Goal: Task Accomplishment & Management: Use online tool/utility

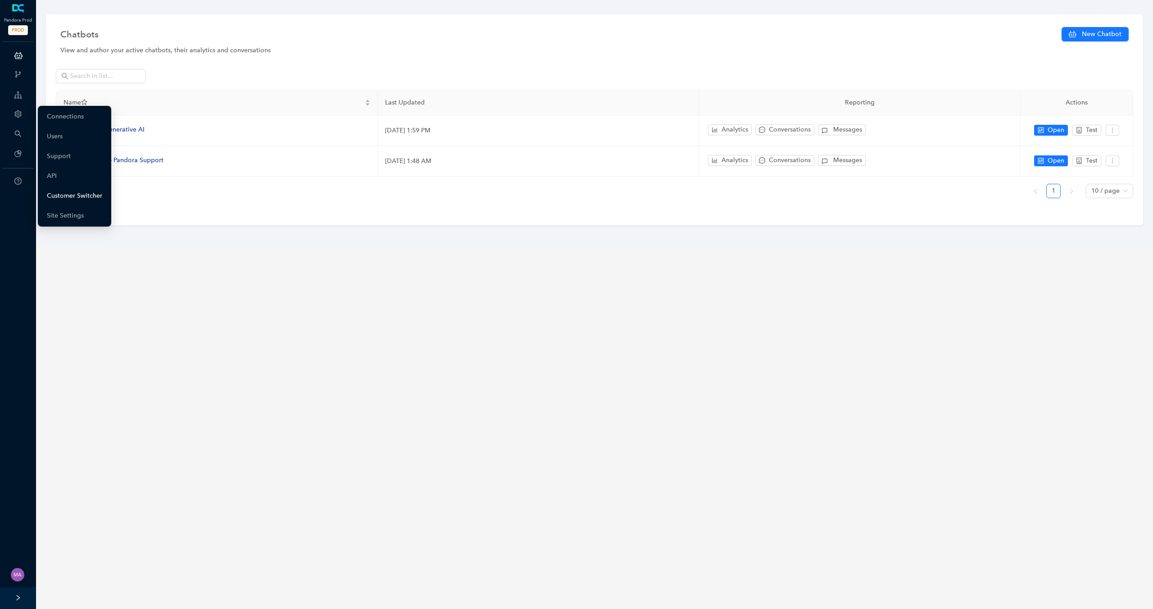
click at [69, 192] on link "Customer Switcher" at bounding box center [74, 196] width 55 height 18
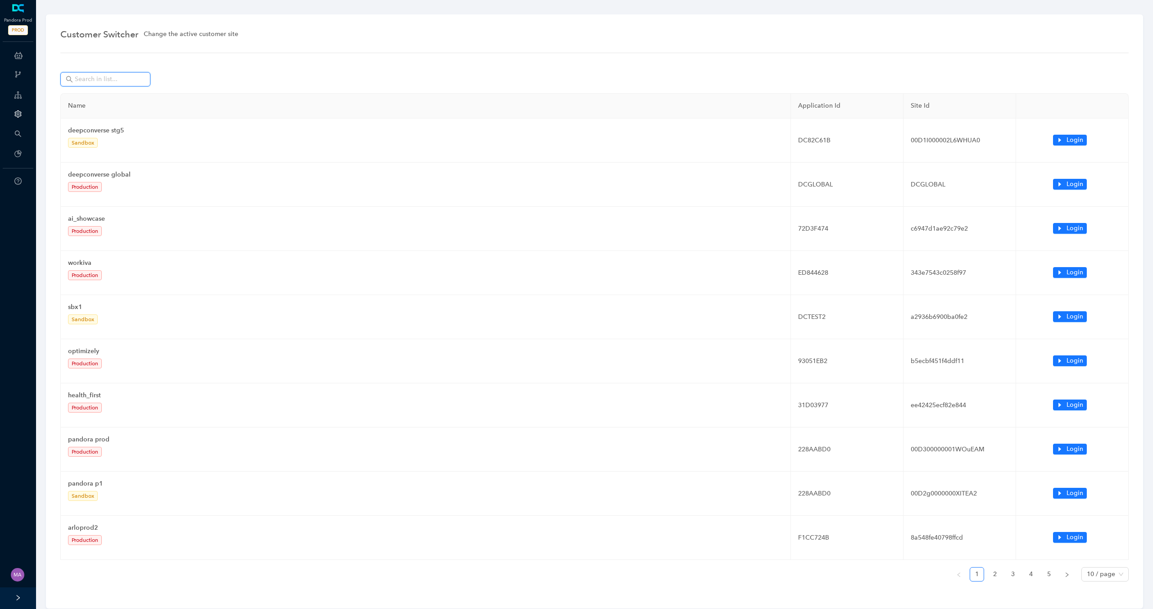
click at [118, 80] on input "text" at bounding box center [106, 79] width 63 height 10
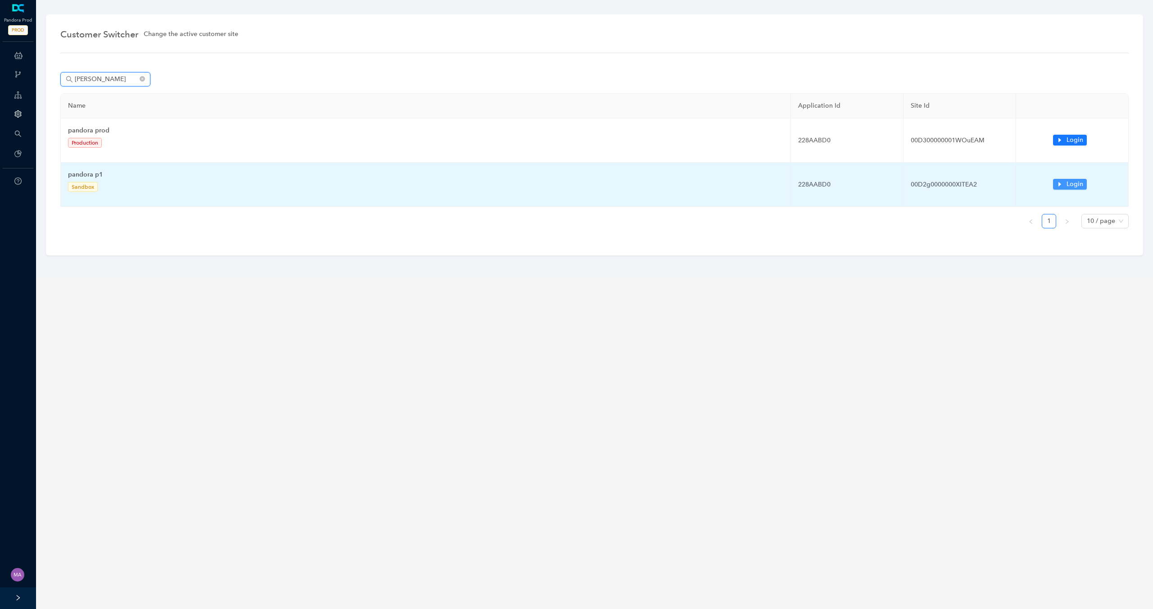
type input "[PERSON_NAME]"
click at [1067, 184] on span "Login" at bounding box center [1075, 184] width 17 height 10
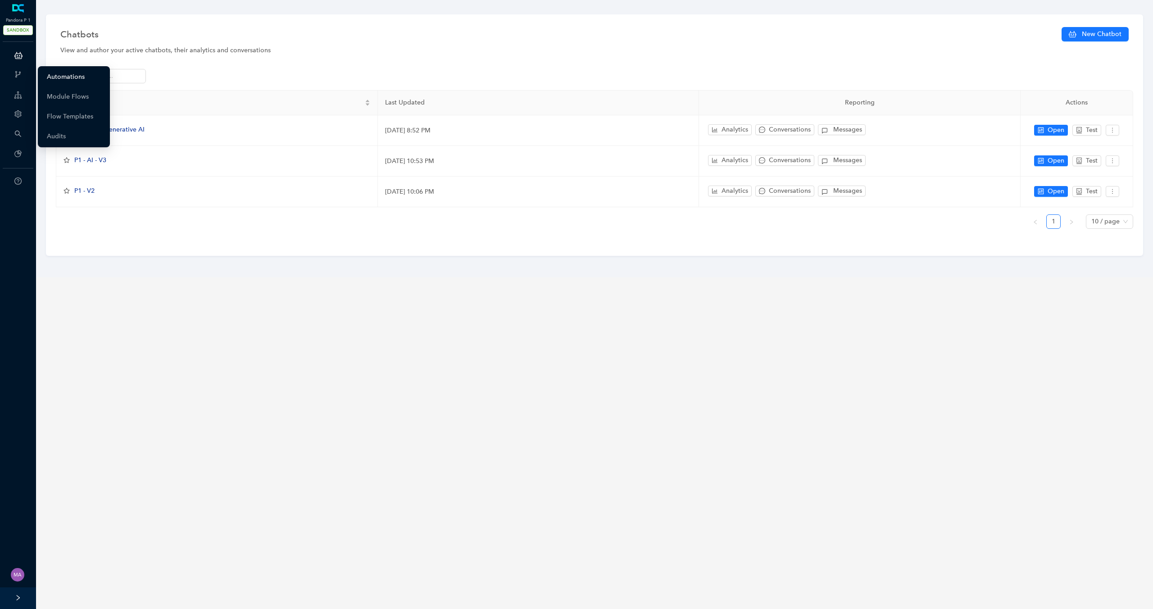
click at [67, 74] on link "Automations" at bounding box center [66, 77] width 38 height 18
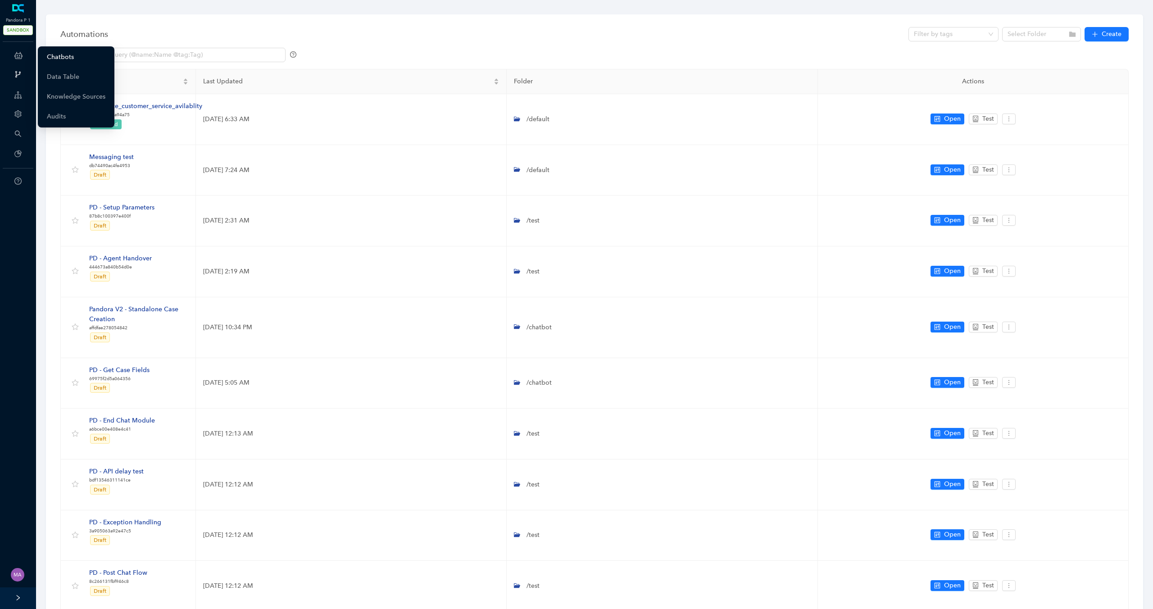
click at [62, 57] on link "Chatbots" at bounding box center [60, 57] width 27 height 18
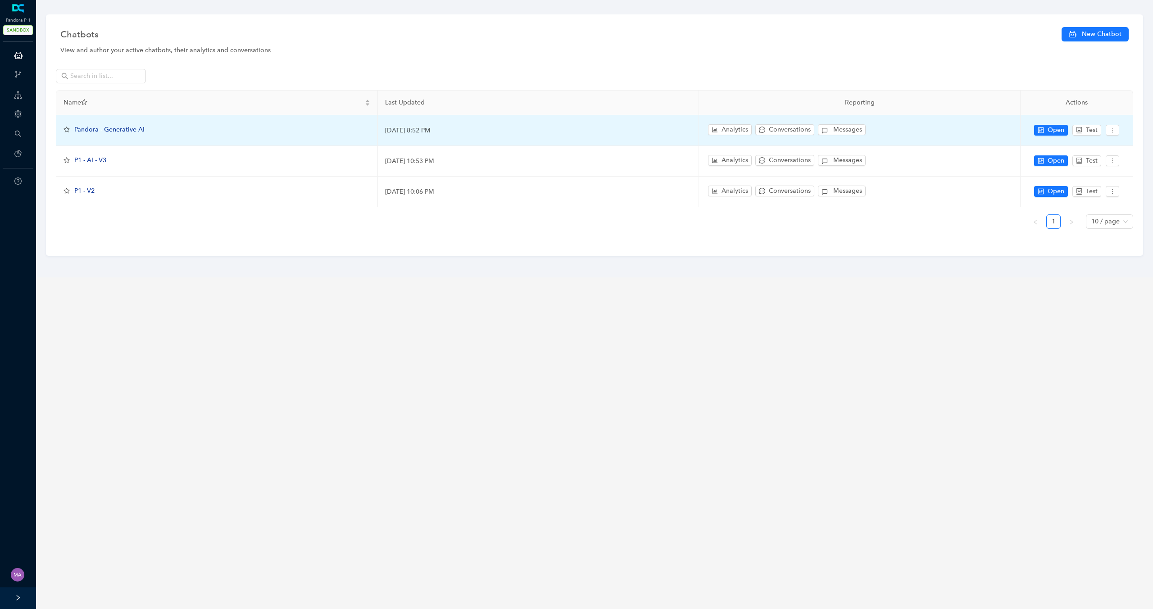
click at [103, 130] on span "Pandora - Generative AI" at bounding box center [109, 130] width 70 height 8
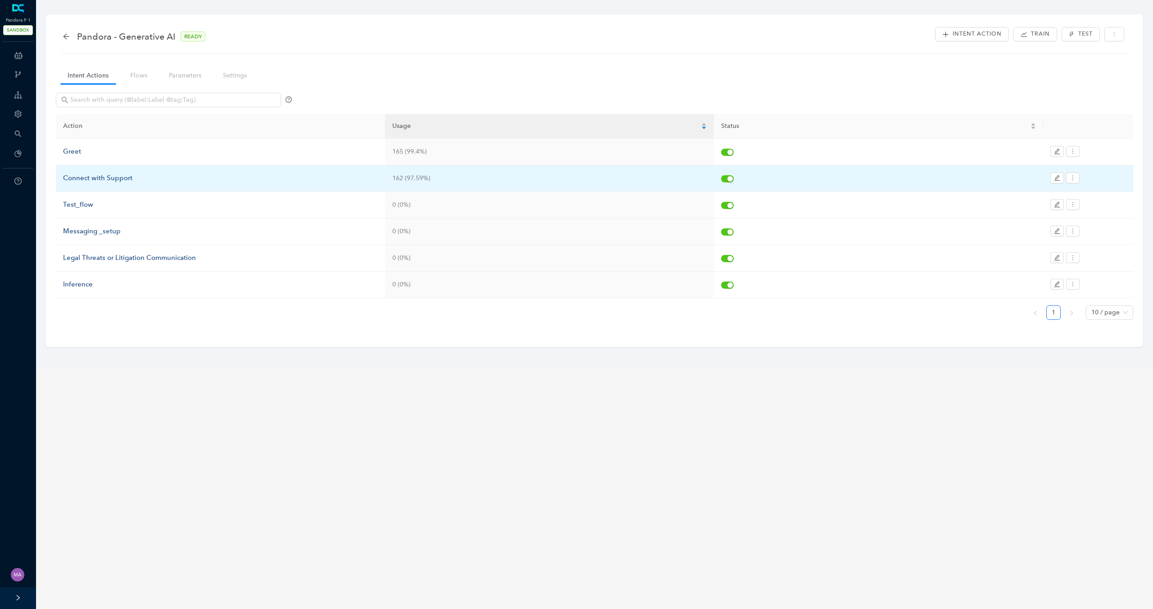
click at [82, 181] on div "Connect with Support" at bounding box center [220, 178] width 315 height 11
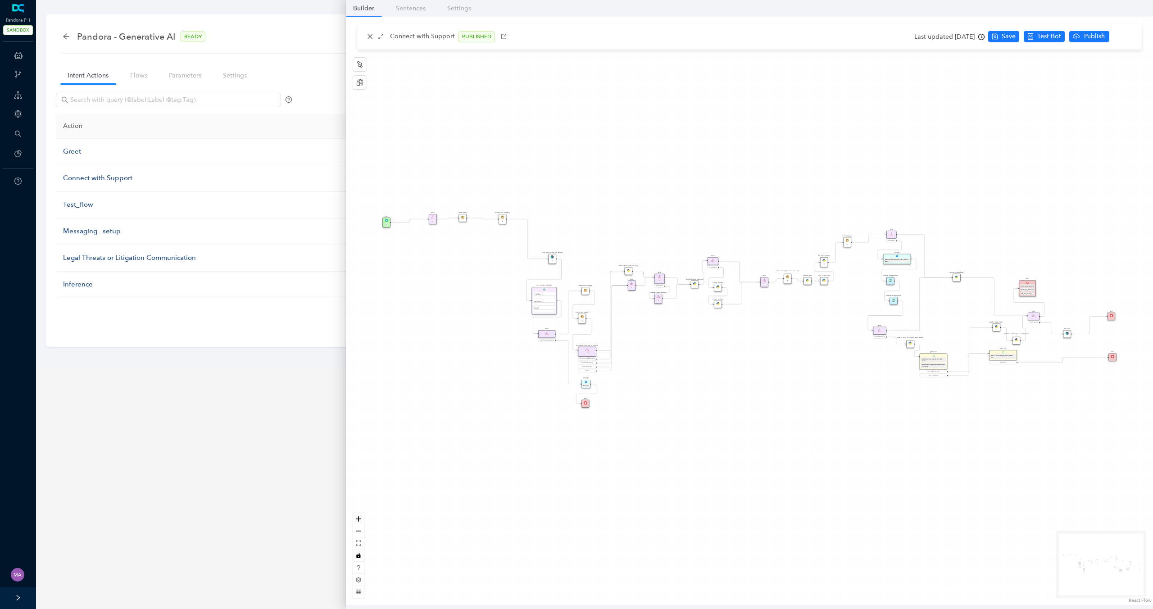
drag, startPoint x: 558, startPoint y: 290, endPoint x: 550, endPoint y: 291, distance: 8.2
click at [550, 291] on div "Get Contact details First Name Last Name Email Pandora Account Email If differe…" at bounding box center [544, 300] width 25 height 27
drag, startPoint x: 549, startPoint y: 333, endPoint x: 548, endPoint y: 342, distance: 9.1
click at [548, 342] on div "Rule" at bounding box center [546, 344] width 17 height 8
drag, startPoint x: 1005, startPoint y: 355, endPoint x: 1020, endPoint y: 365, distance: 18.2
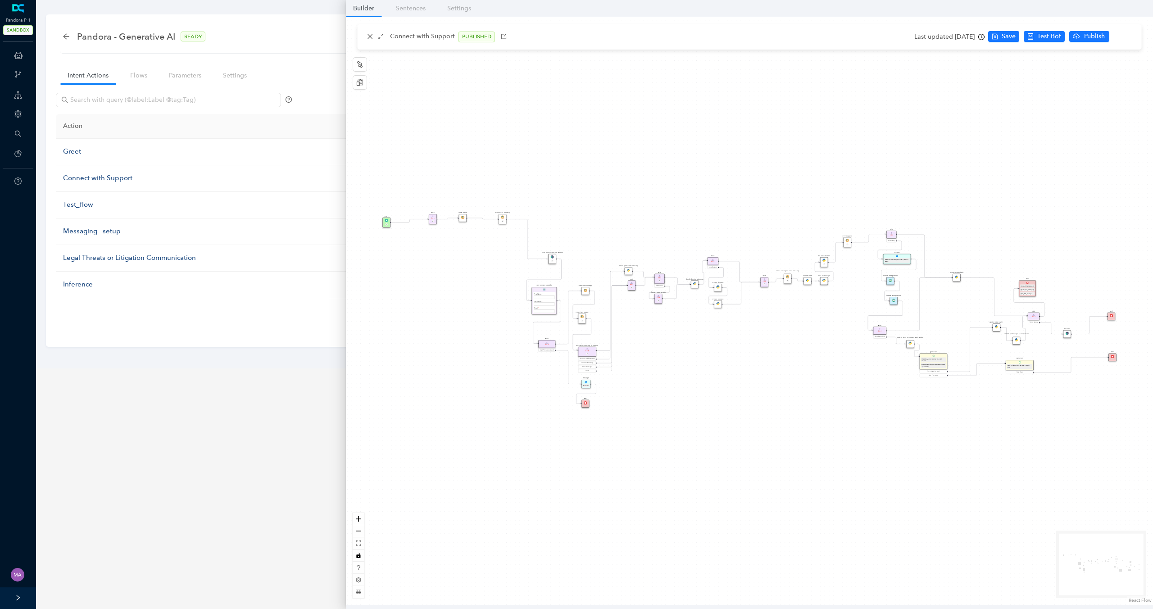
click at [1020, 365] on div "Okay. If you change your mind, I'll still be here." at bounding box center [1020, 366] width 24 height 4
click at [144, 80] on link "Flows" at bounding box center [139, 75] width 32 height 17
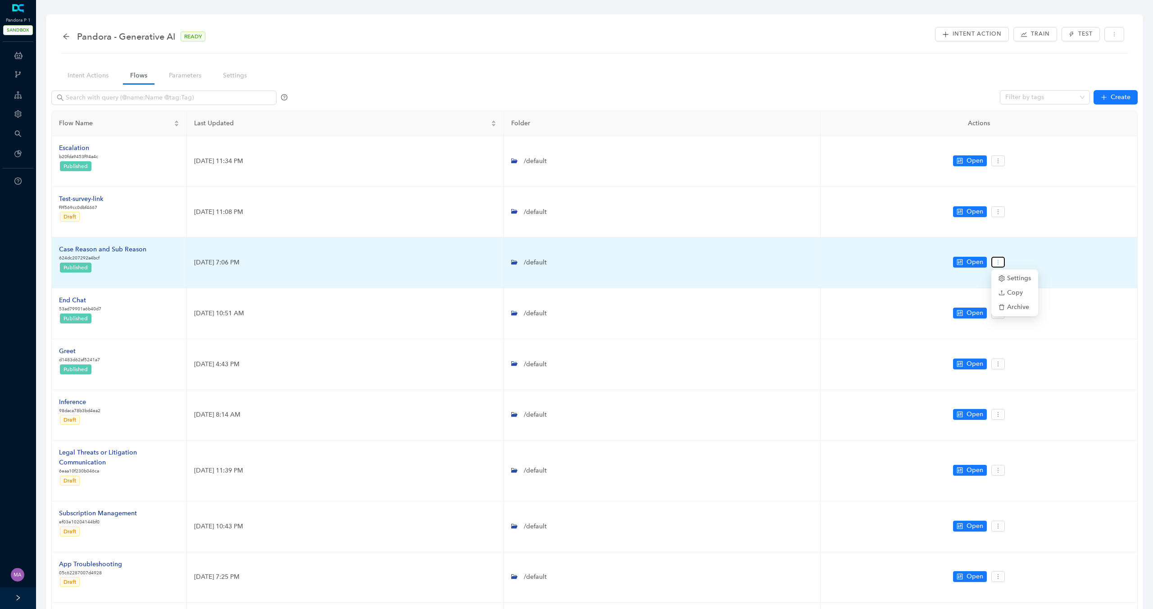
click at [1000, 259] on icon "more" at bounding box center [998, 262] width 6 height 6
click at [1016, 291] on span "Copy" at bounding box center [1015, 293] width 32 height 10
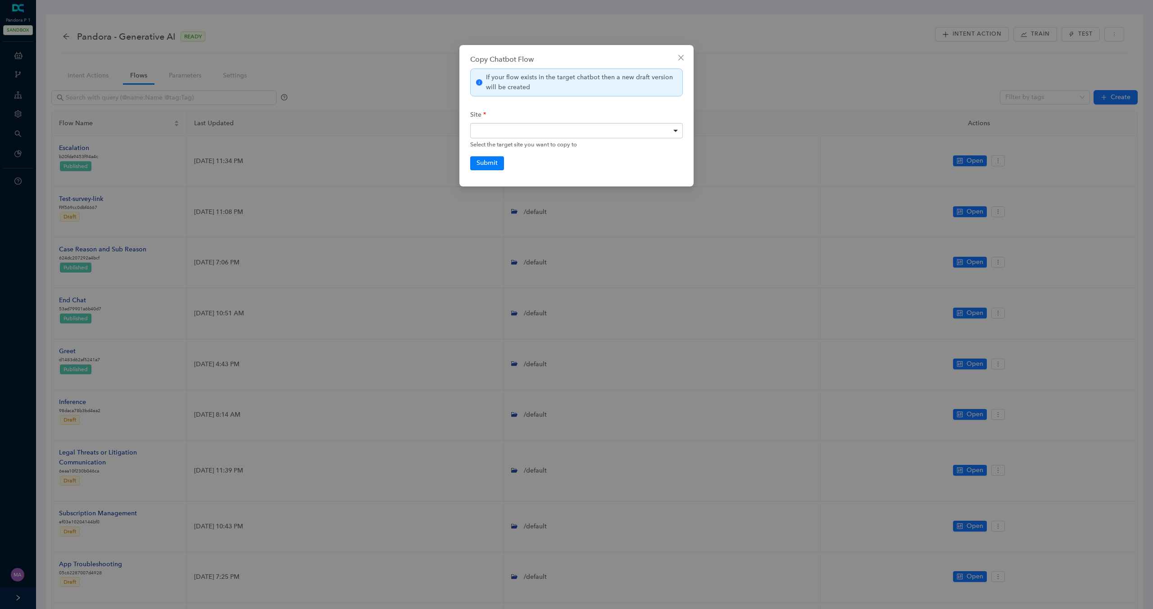
click at [651, 128] on div at bounding box center [576, 130] width 213 height 15
click at [680, 58] on icon "close" at bounding box center [680, 57] width 5 height 5
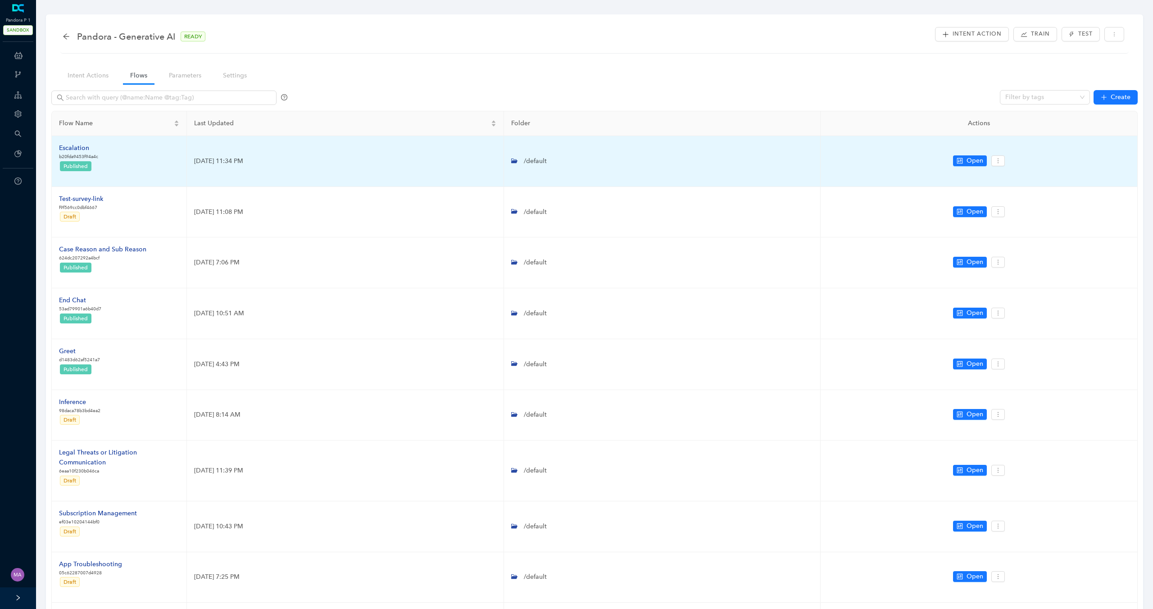
click at [77, 148] on div "Escalation" at bounding box center [78, 148] width 39 height 10
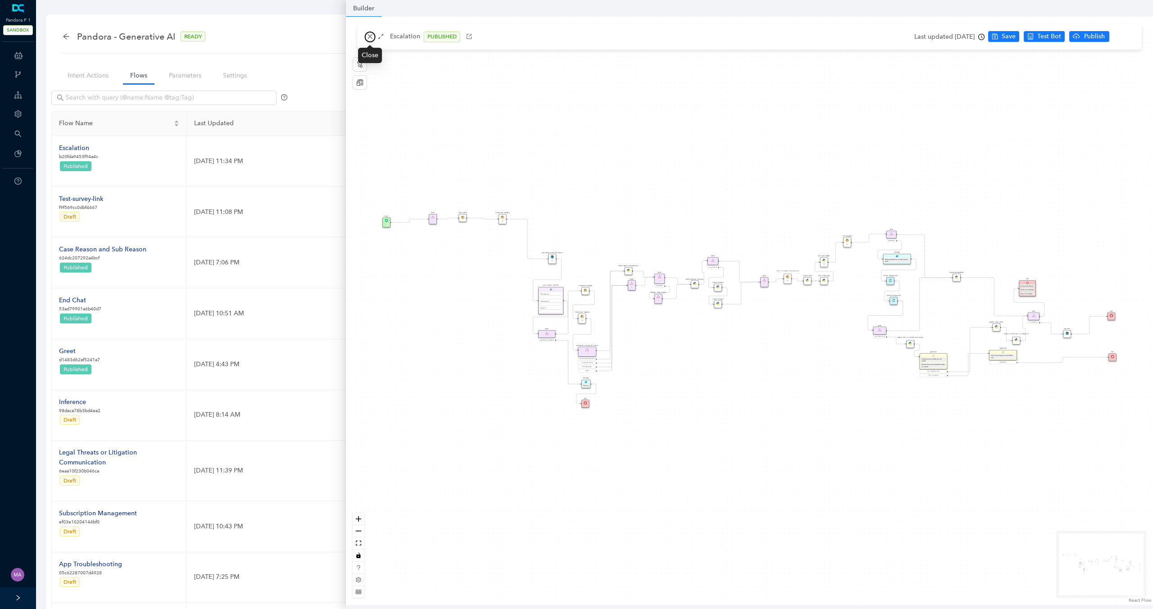
click at [371, 36] on icon "close" at bounding box center [370, 36] width 5 height 5
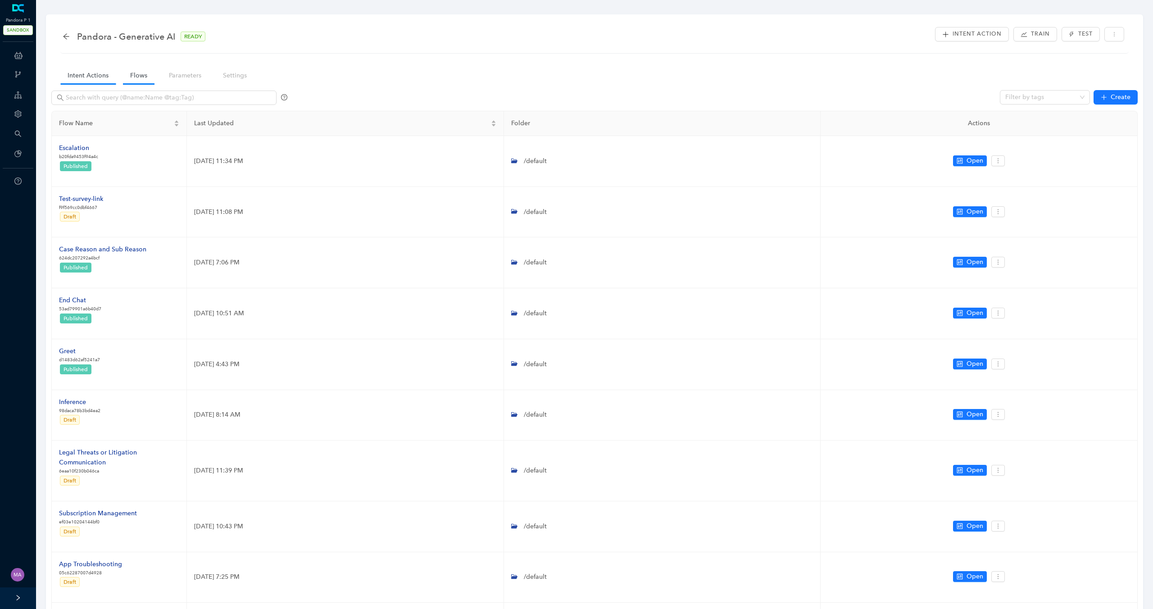
click at [89, 74] on link "Intent Actions" at bounding box center [87, 75] width 55 height 17
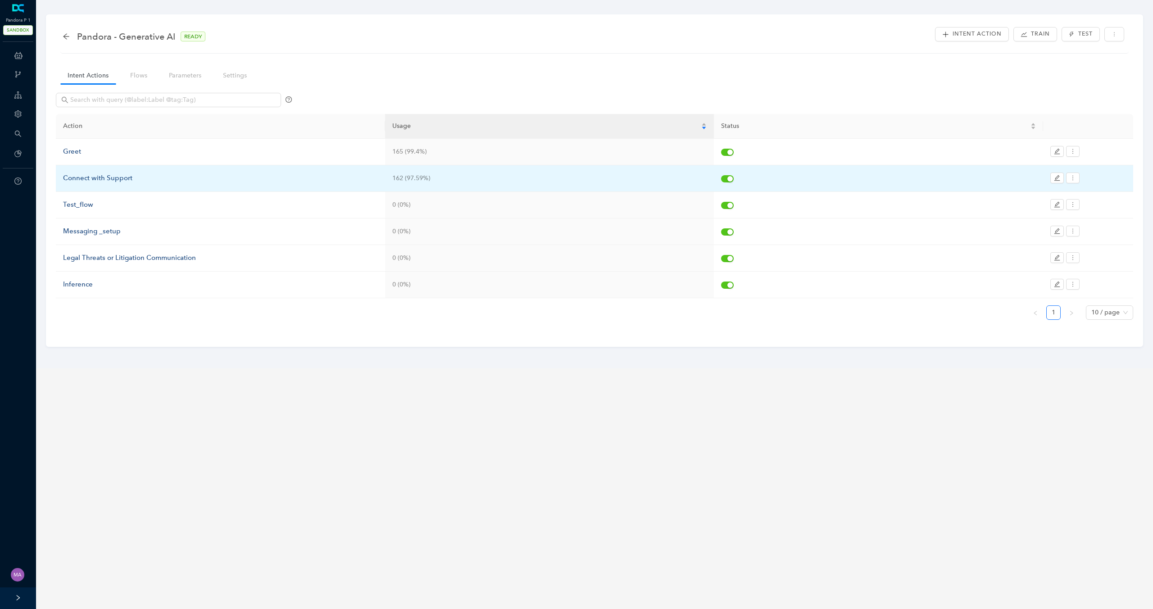
click at [123, 180] on div "Connect with Support" at bounding box center [220, 178] width 315 height 11
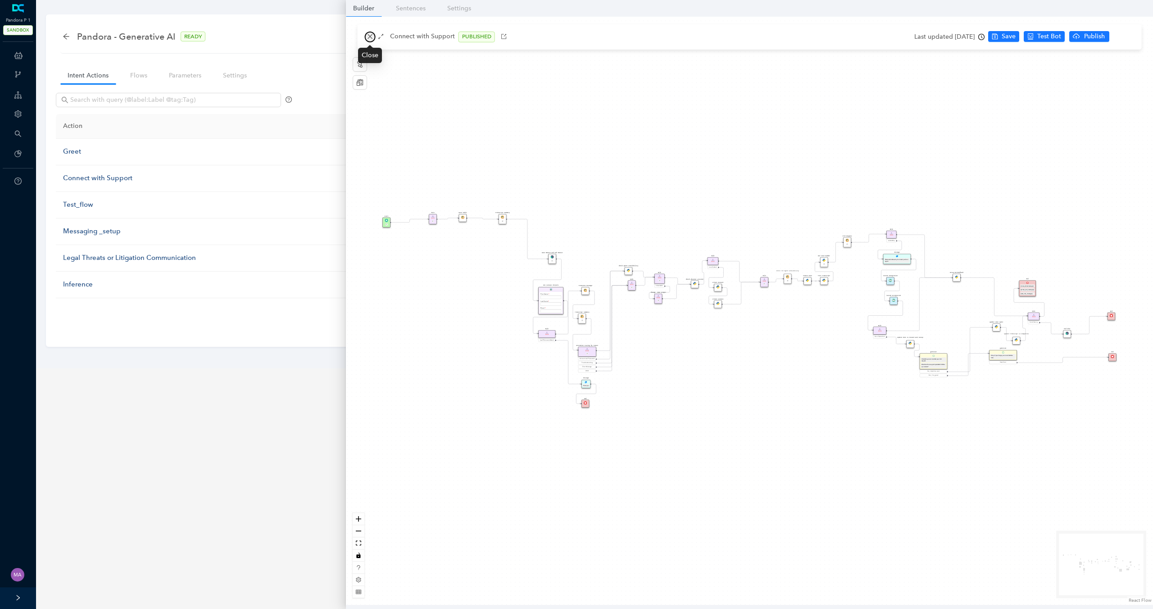
click at [367, 36] on icon "close" at bounding box center [370, 36] width 6 height 6
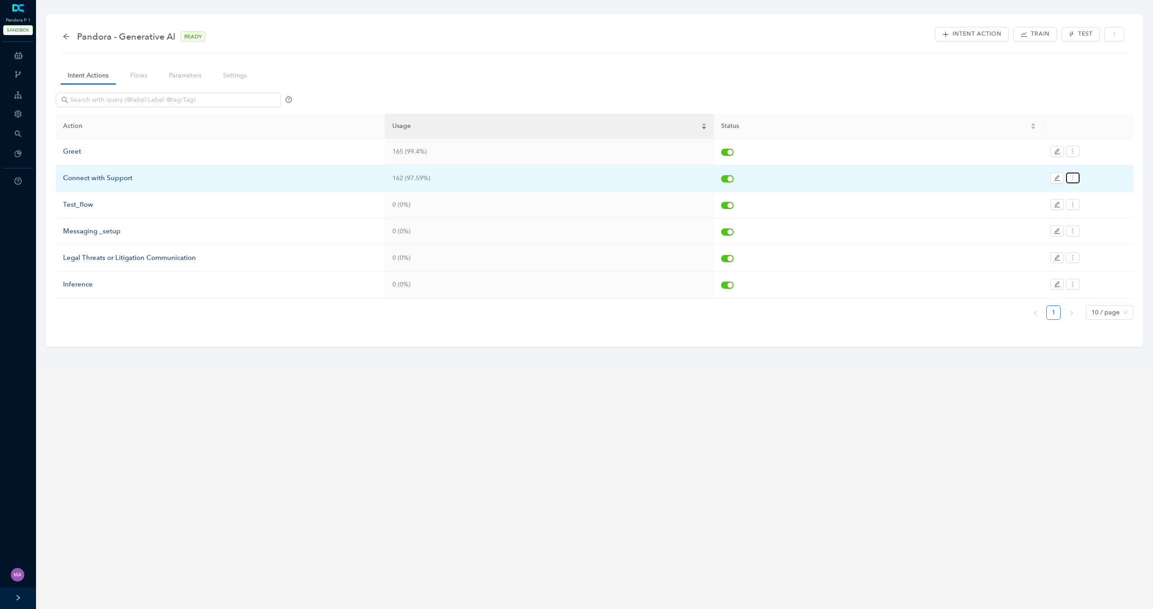
click at [1075, 180] on icon "more" at bounding box center [1073, 178] width 6 height 6
click at [1085, 221] on span "Copy to site" at bounding box center [1104, 223] width 62 height 10
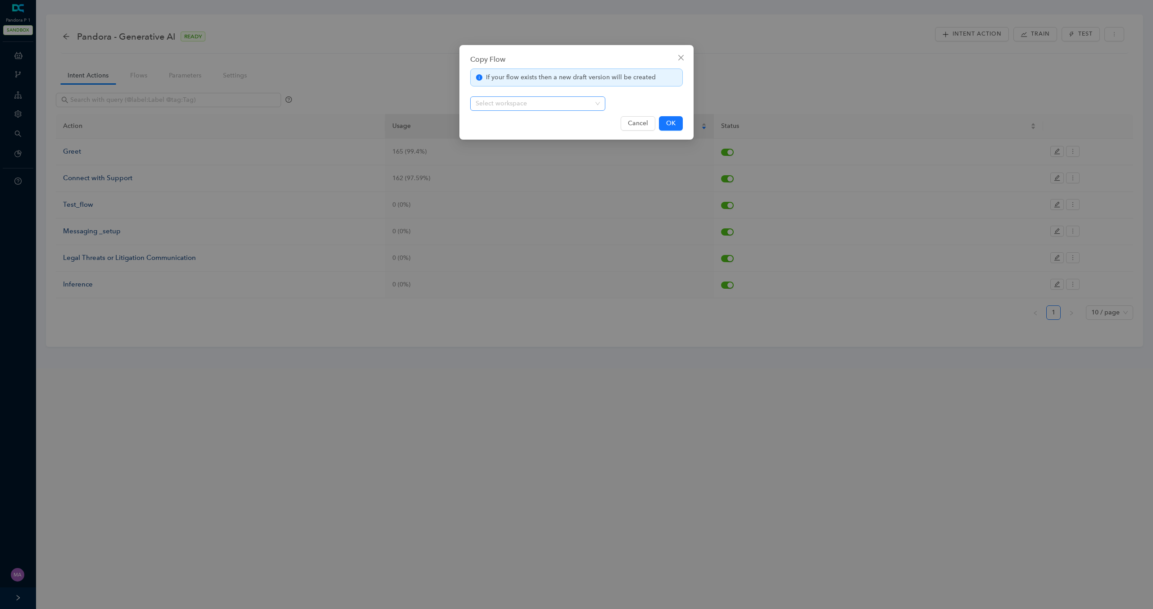
click at [581, 101] on input "search" at bounding box center [535, 104] width 119 height 14
click at [641, 98] on div "If your flow exists then a new draft version will be created Select workspace" at bounding box center [576, 89] width 213 height 42
click at [682, 55] on icon "close" at bounding box center [681, 57] width 7 height 7
